Goal: Information Seeking & Learning: Understand process/instructions

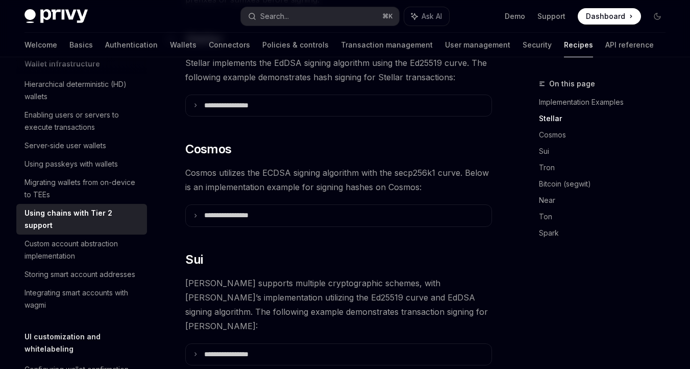
scroll to position [382, 0]
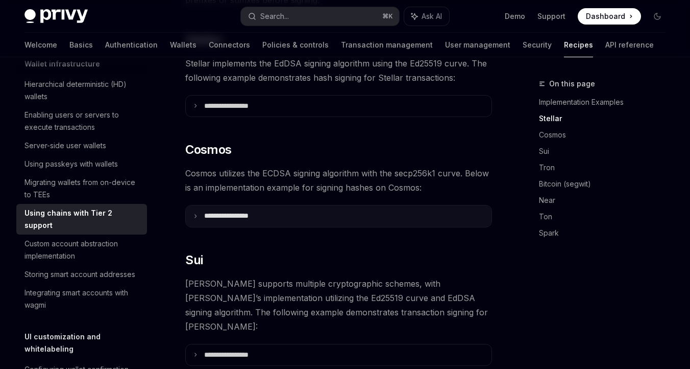
click at [254, 214] on p "**********" at bounding box center [238, 215] width 69 height 9
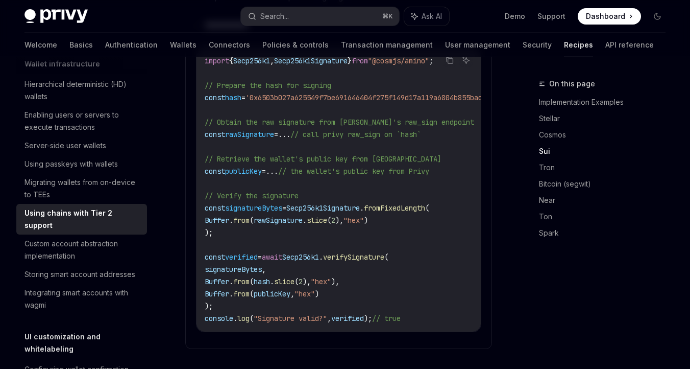
scroll to position [576, 0]
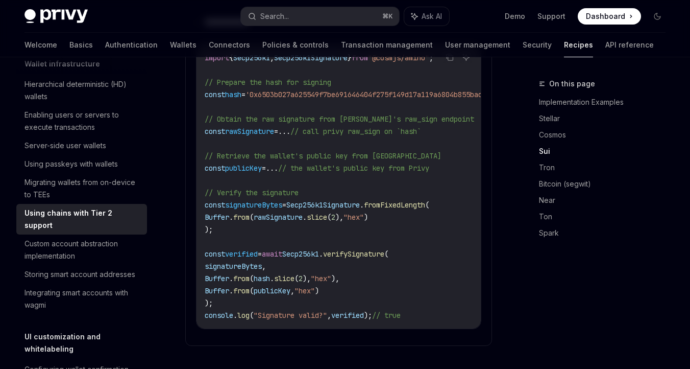
click at [331, 167] on span "// the wallet's public key from Privy" at bounding box center [353, 167] width 151 height 9
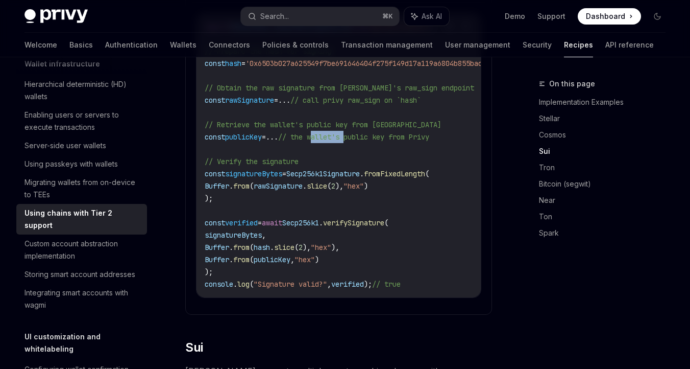
scroll to position [609, 0]
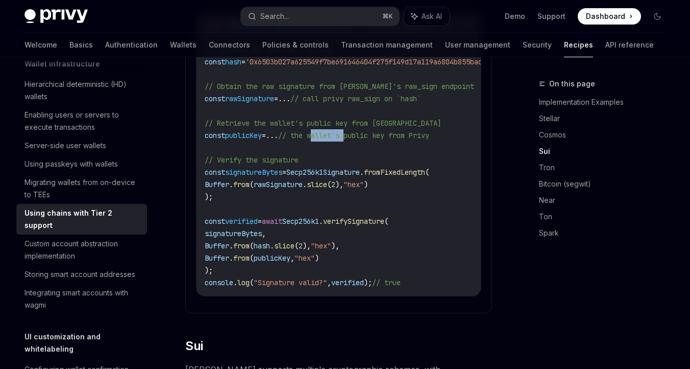
click at [301, 129] on code "import { Secp256k1 , Secp256k1Signature } from "@cosmjs/amino" ; // Prepare the…" at bounding box center [378, 19] width 347 height 221
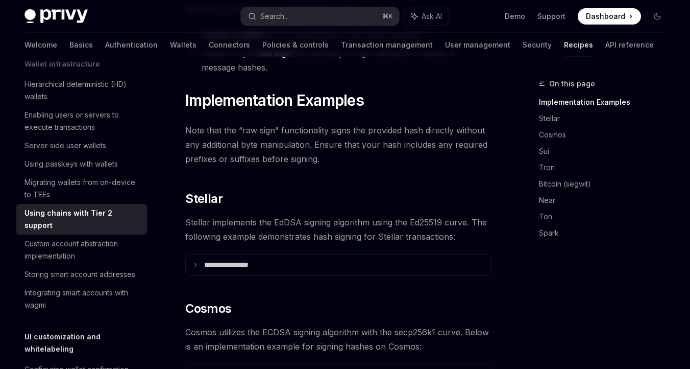
scroll to position [0, 0]
